Goal: Transaction & Acquisition: Download file/media

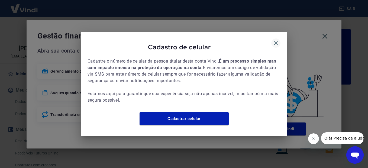
click at [274, 40] on icon "button" at bounding box center [276, 43] width 7 height 7
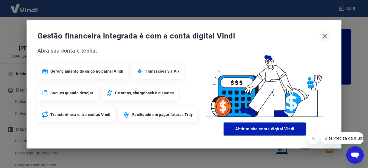
click at [325, 36] on icon "button" at bounding box center [324, 36] width 5 height 5
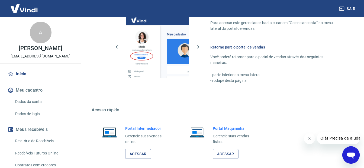
scroll to position [333, 0]
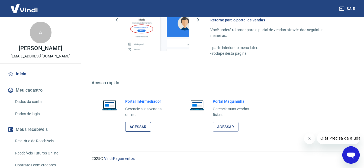
click at [137, 127] on link "Acessar" at bounding box center [138, 127] width 26 height 10
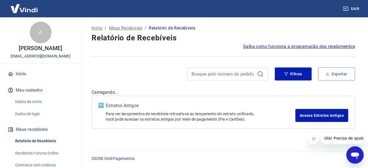
click at [334, 73] on button "Exportar" at bounding box center [336, 73] width 37 height 13
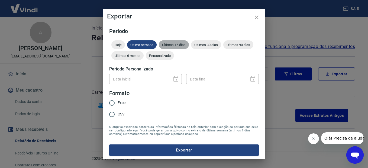
click at [174, 46] on span "Últimos 15 dias" at bounding box center [174, 45] width 30 height 4
click at [113, 115] on input "CSV" at bounding box center [111, 114] width 11 height 11
radio input "true"
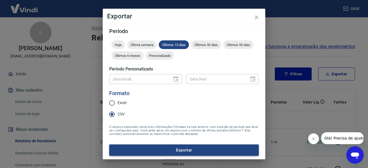
click at [187, 152] on button "Exportar" at bounding box center [184, 149] width 150 height 11
